Goal: Information Seeking & Learning: Learn about a topic

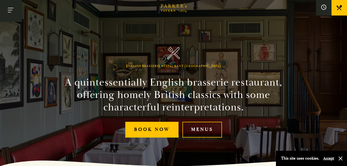
click at [14, 8] on button "Toggle navigation" at bounding box center [11, 11] width 22 height 22
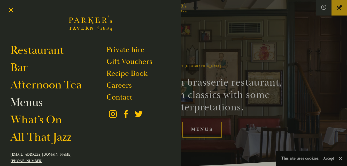
click at [33, 103] on link "Menus" at bounding box center [26, 102] width 32 height 14
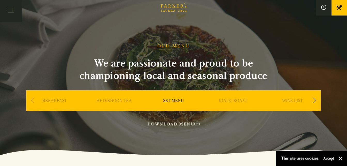
click at [314, 97] on div "Next slide" at bounding box center [314, 100] width 7 height 11
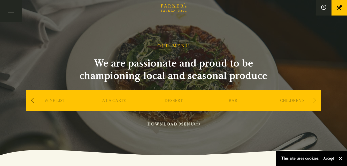
click at [235, 101] on link "BAR" at bounding box center [233, 108] width 9 height 21
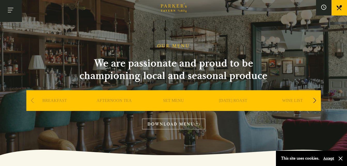
click at [13, 7] on button "Toggle navigation" at bounding box center [11, 11] width 22 height 22
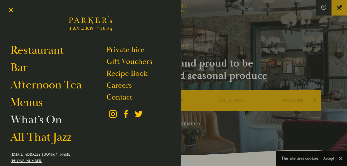
click at [28, 118] on link "What’s On" at bounding box center [35, 119] width 51 height 14
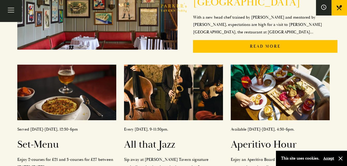
scroll to position [181, 0]
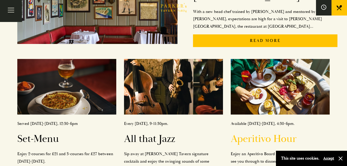
click at [267, 133] on h2 "Aperitivo Hour" at bounding box center [280, 139] width 99 height 12
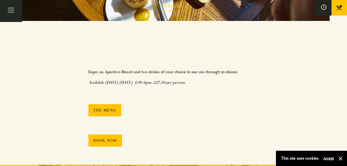
scroll to position [250, 0]
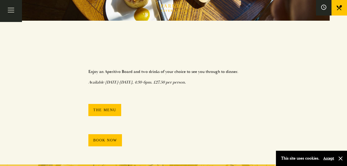
click at [103, 112] on link "The Menu" at bounding box center [104, 110] width 33 height 12
